Goal: Navigation & Orientation: Understand site structure

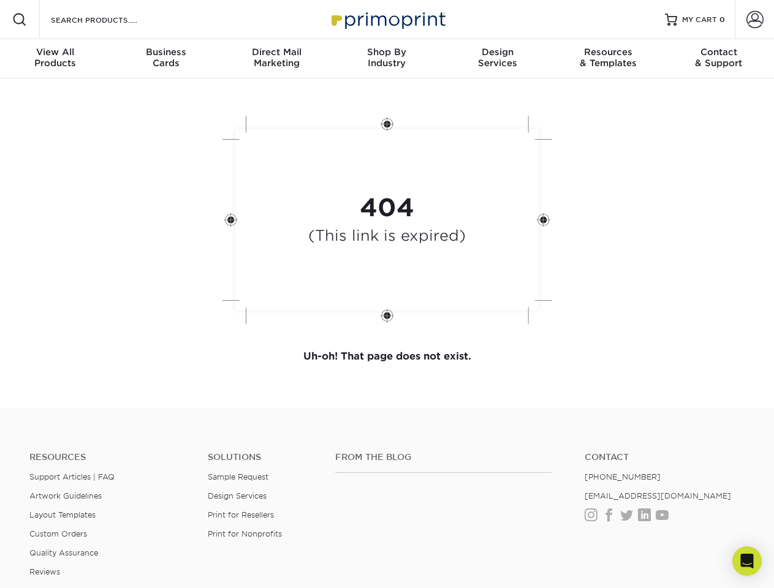
click at [387, 294] on div "404 (This link is expired)" at bounding box center [388, 221] width 368 height 227
click at [20, 20] on span at bounding box center [19, 19] width 15 height 15
click at [755, 20] on span at bounding box center [755, 19] width 17 height 17
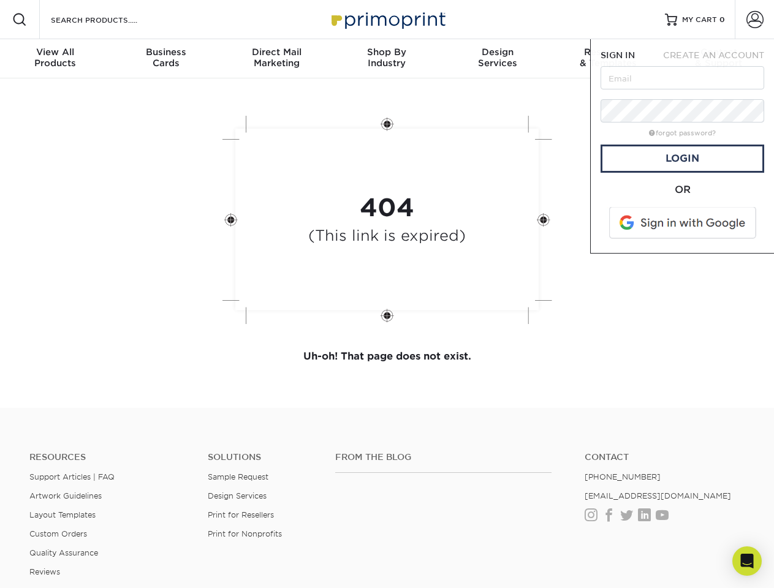
click at [55, 59] on div "View All Products" at bounding box center [55, 58] width 110 height 22
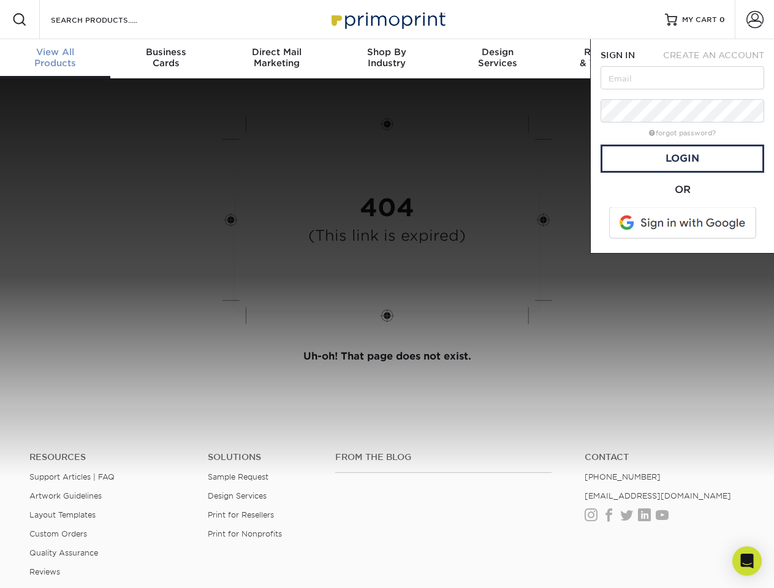
click at [165, 59] on div "Business Cards" at bounding box center [165, 58] width 110 height 22
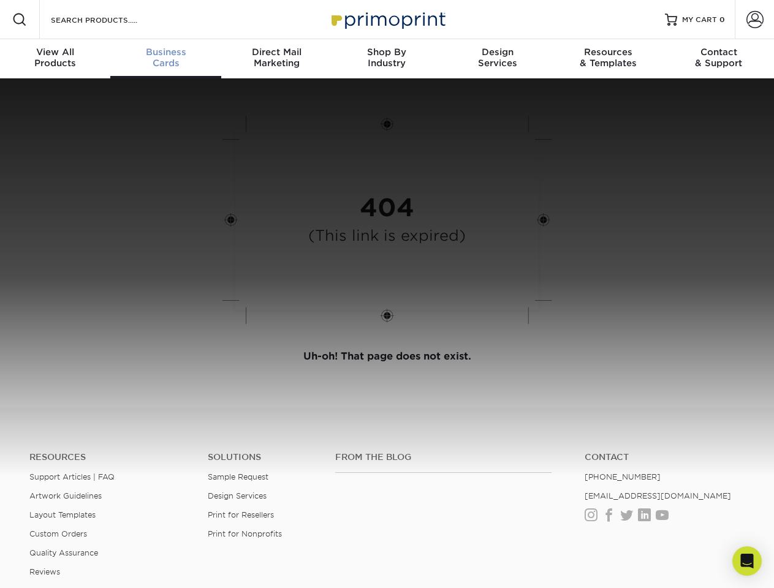
click at [276, 59] on div "Direct Mail Marketing" at bounding box center [276, 58] width 110 height 22
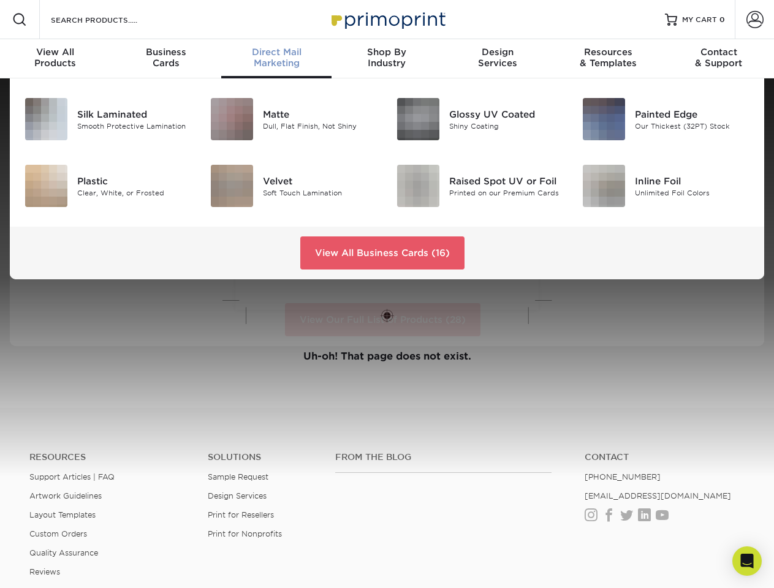
click at [387, 59] on div "Shop By Industry" at bounding box center [387, 58] width 110 height 22
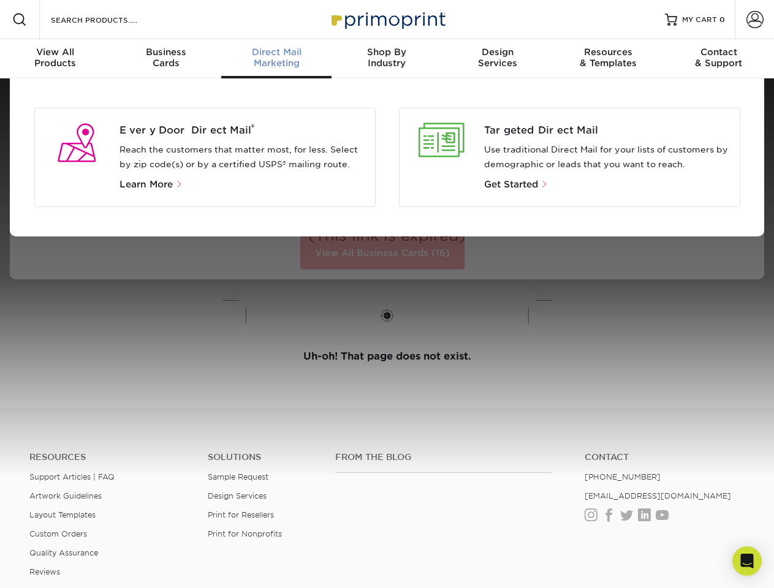
click at [498, 59] on div "Design Services" at bounding box center [498, 58] width 110 height 22
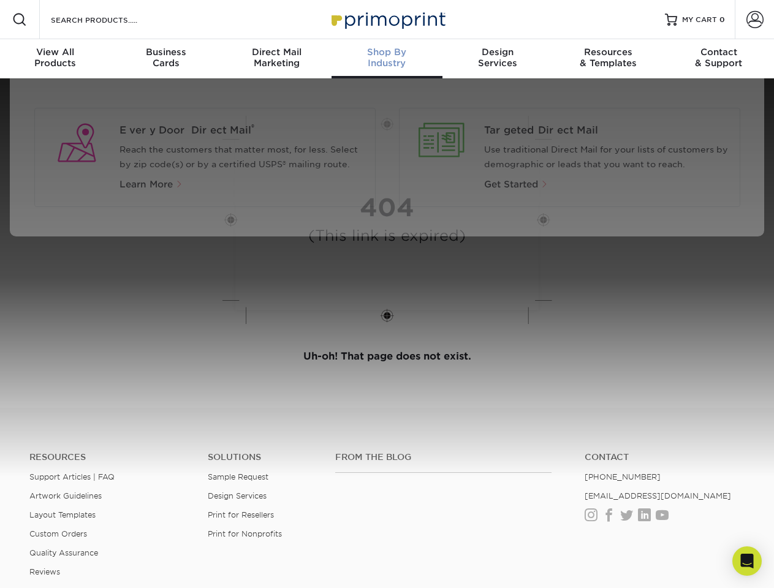
click at [608, 59] on div "Resources & Templates" at bounding box center [608, 58] width 110 height 22
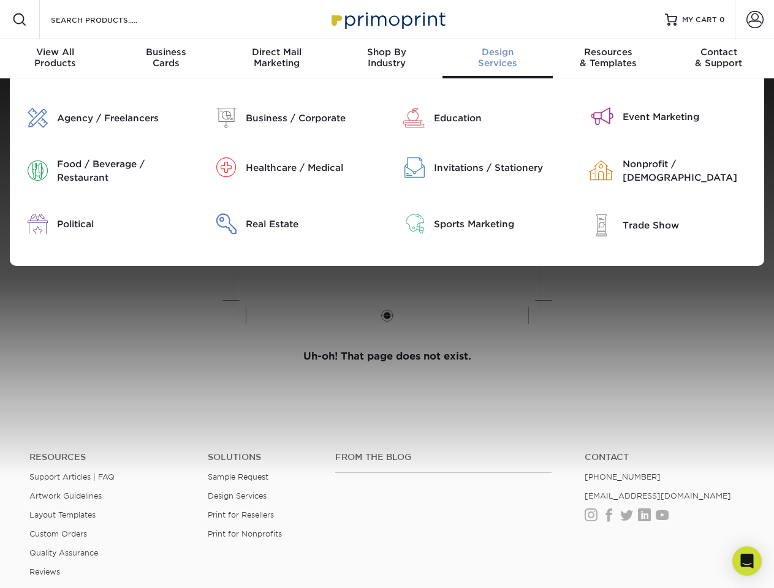
click at [719, 59] on div "Contact & Support" at bounding box center [719, 58] width 110 height 22
